Goal: Task Accomplishment & Management: Use online tool/utility

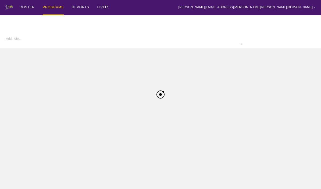
scroll to position [9, 0]
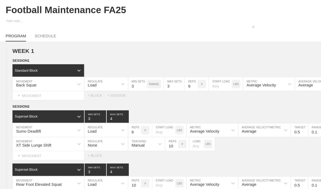
type input "Football Maintenance FA25"
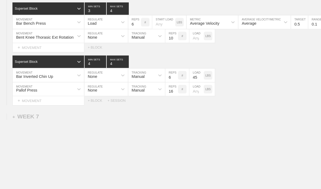
scroll to position [2289, 0]
click at [113, 98] on div "+ SESSION" at bounding box center [112, 96] width 21 height 4
click at [37, 118] on div "+ BLOCK" at bounding box center [46, 114] width 68 height 9
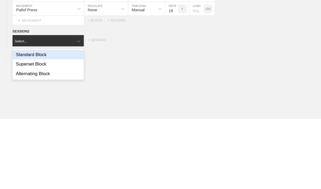
click at [21, 133] on div "Superset Block" at bounding box center [46, 137] width 68 height 9
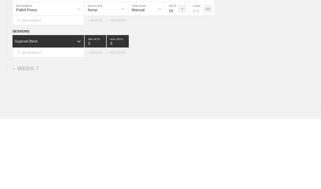
scroll to position [2309, 0]
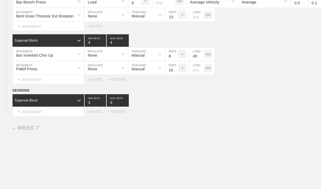
click at [88, 108] on div "+ BLOCK" at bounding box center [92, 107] width 19 height 4
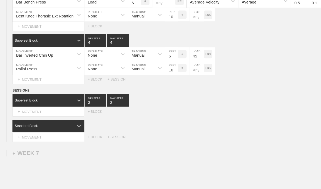
click at [89, 108] on div "+ BLOCK" at bounding box center [92, 107] width 19 height 4
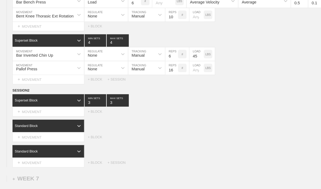
click at [89, 108] on div "+ BLOCK" at bounding box center [92, 107] width 19 height 4
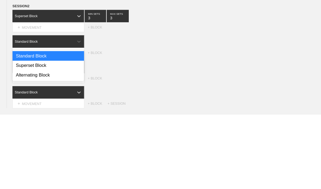
click at [20, 138] on div "Superset Block" at bounding box center [46, 142] width 68 height 9
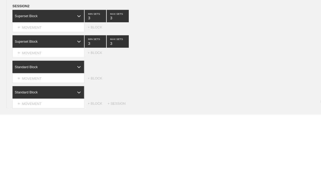
scroll to position [2389, 0]
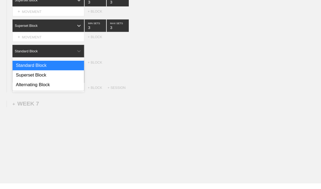
click at [25, 82] on div "Superset Block" at bounding box center [46, 86] width 68 height 9
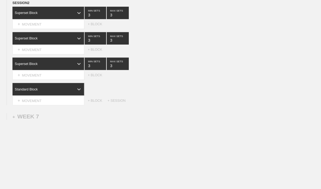
click at [36, 89] on div "Standard Block" at bounding box center [46, 85] width 68 height 12
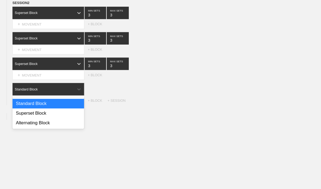
scroll to position [2392, 0]
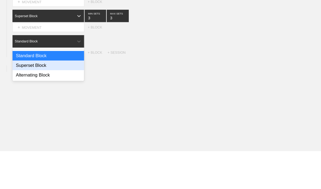
click at [21, 103] on div "Superset Block" at bounding box center [46, 107] width 68 height 9
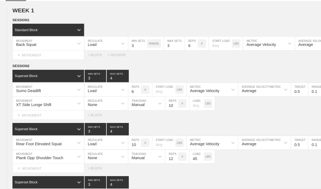
scroll to position [0, 0]
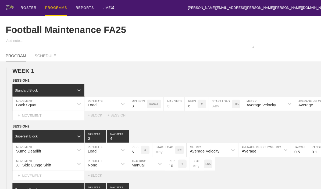
click at [48, 11] on div "PROGRAMS" at bounding box center [53, 7] width 21 height 15
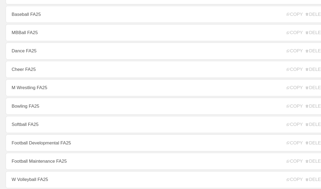
scroll to position [79, 0]
click at [18, 140] on link "Football Developmental FA25" at bounding box center [160, 136] width 310 height 16
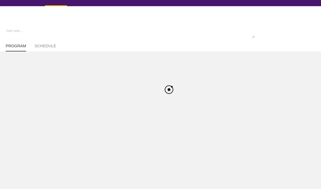
type textarea "x"
type input "Football Developmental FA25"
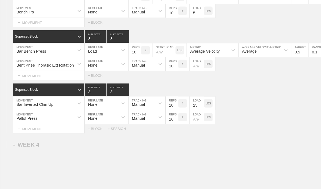
scroll to position [1294, 0]
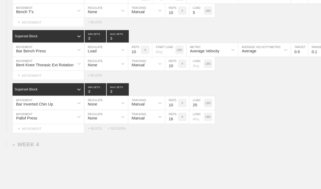
click at [110, 124] on div "+ SESSION" at bounding box center [112, 122] width 21 height 4
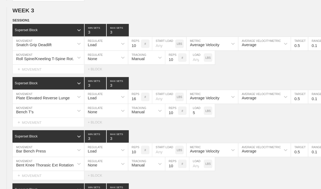
type textarea "x"
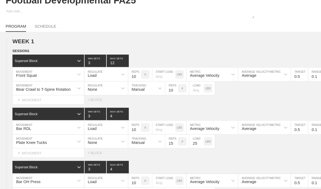
scroll to position [0, 0]
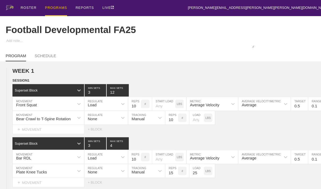
click at [103, 87] on input "12" at bounding box center [111, 86] width 21 height 12
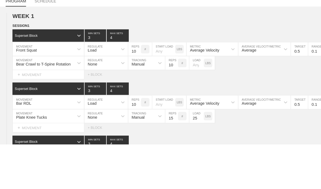
scroll to position [43, 0]
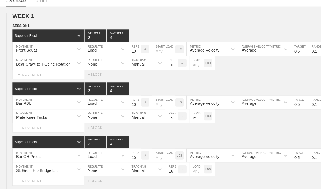
type input "4"
click at [0, 0] on circle at bounding box center [0, 0] width 0 height 0
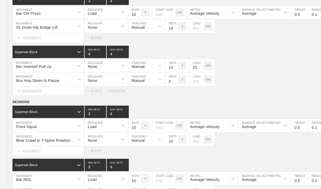
scroll to position [188, 0]
click at [0, 0] on circle at bounding box center [0, 0] width 0 height 0
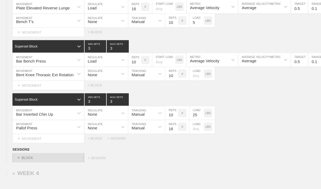
scroll to position [1496, 0]
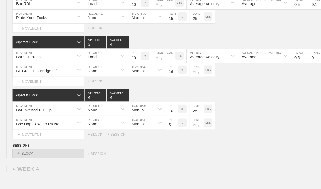
click at [23, 148] on div "+ BLOCK" at bounding box center [46, 146] width 68 height 9
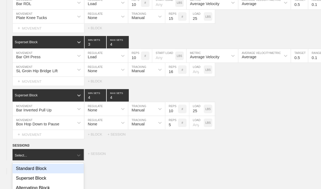
scroll to position [1505, 0]
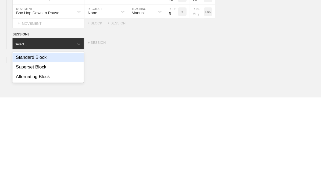
click at [0, 0] on circle at bounding box center [0, 0] width 0 height 0
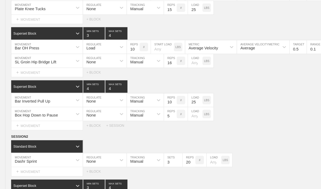
scroll to position [0, 0]
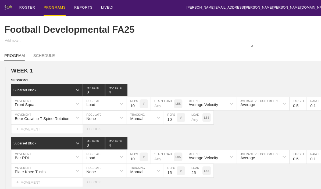
type textarea "x"
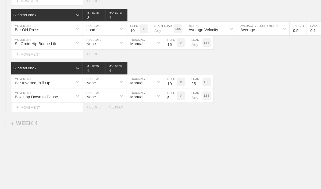
scroll to position [1514, 0]
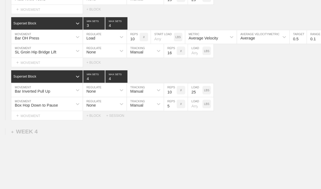
click at [24, 100] on div "Box Hop Down to Pause" at bounding box center [41, 98] width 58 height 9
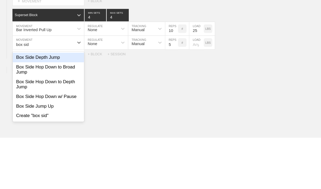
type input "box side"
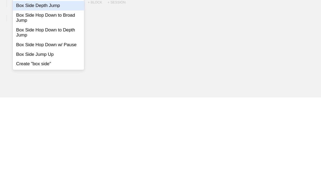
scroll to position [1530, 0]
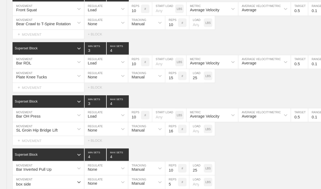
type textarea "x"
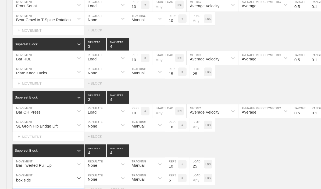
scroll to position [1444, 0]
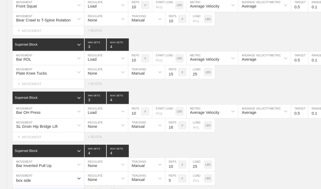
type input "box side"
click at [35, 71] on div "Plate Knee Tucks" at bounding box center [41, 68] width 58 height 9
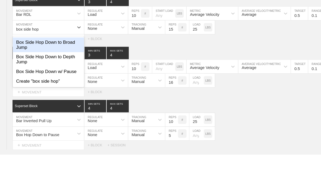
click at [24, 106] on div "Box Side Hop Down w/ Pause" at bounding box center [46, 110] width 68 height 9
type input "box side hop"
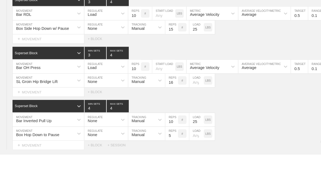
scroll to position [1486, 0]
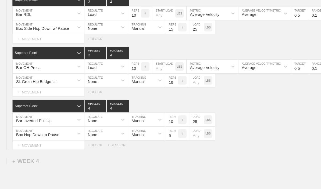
click at [163, 31] on input "15" at bounding box center [163, 26] width 12 height 13
type input "8"
type input "6"
click at [187, 32] on input "25" at bounding box center [187, 26] width 14 height 13
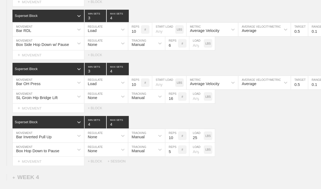
scroll to position [1471, 0]
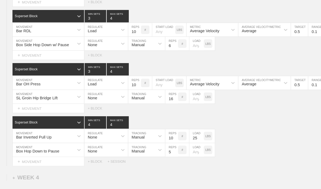
click at [23, 142] on div "Box Hop Down to Pause" at bounding box center [35, 144] width 41 height 4
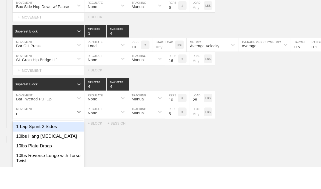
scroll to position [1476, 0]
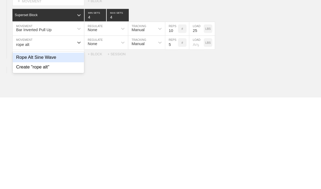
click at [21, 147] on div "Rope Alt Sine Wave" at bounding box center [46, 151] width 68 height 9
type input "rope alt"
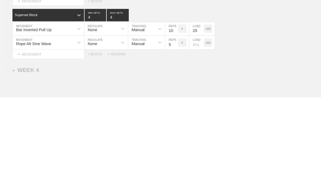
scroll to position [1526, 0]
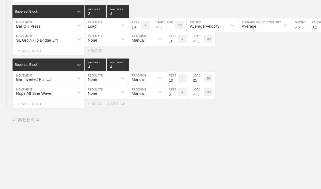
click at [161, 92] on input "5" at bounding box center [163, 87] width 12 height 13
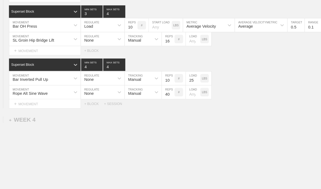
type input "40"
click at [184, 79] on input "25" at bounding box center [187, 74] width 14 height 13
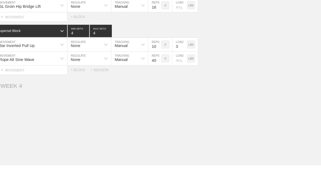
type input "35"
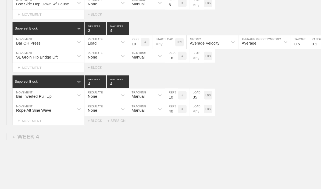
scroll to position [0, 0]
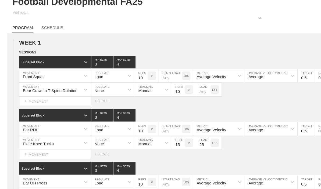
type textarea "x"
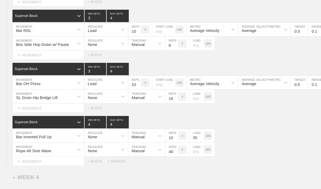
scroll to position [1471, 0]
type input "35"
click at [33, 93] on div "SL Groin Hip Bridge Lift" at bounding box center [41, 91] width 58 height 9
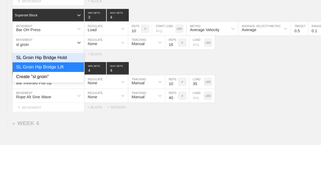
click at [34, 102] on div "SL Groin Hip Bridge Hold" at bounding box center [46, 106] width 68 height 9
type input "sl groin"
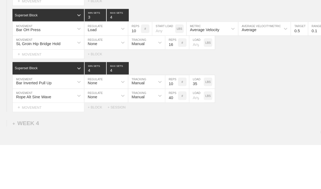
scroll to position [1522, 0]
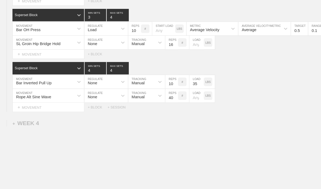
click at [185, 47] on input "number" at bounding box center [187, 40] width 14 height 13
type input "10"
click at [160, 47] on input "16" at bounding box center [163, 40] width 12 height 13
type input "40"
click at [186, 45] on input "10" at bounding box center [187, 40] width 14 height 13
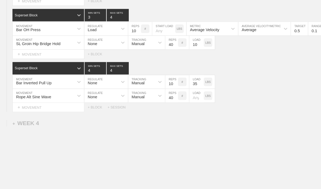
type input "5"
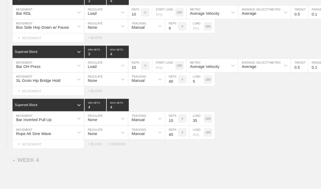
scroll to position [1487, 0]
type textarea "x"
